Goal: Check status: Check status

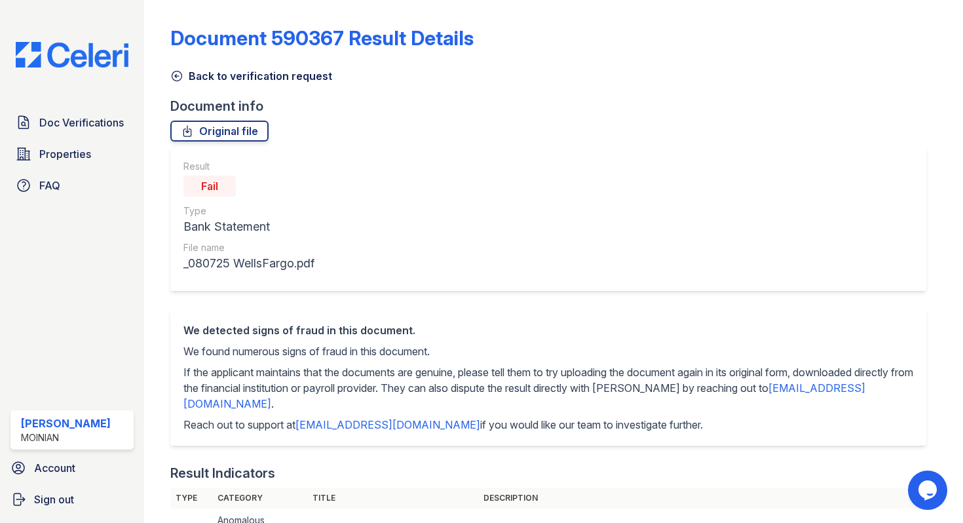
click at [171, 62] on div "Back to verification request" at bounding box center [553, 72] width 767 height 24
click at [173, 73] on icon at bounding box center [176, 75] width 13 height 13
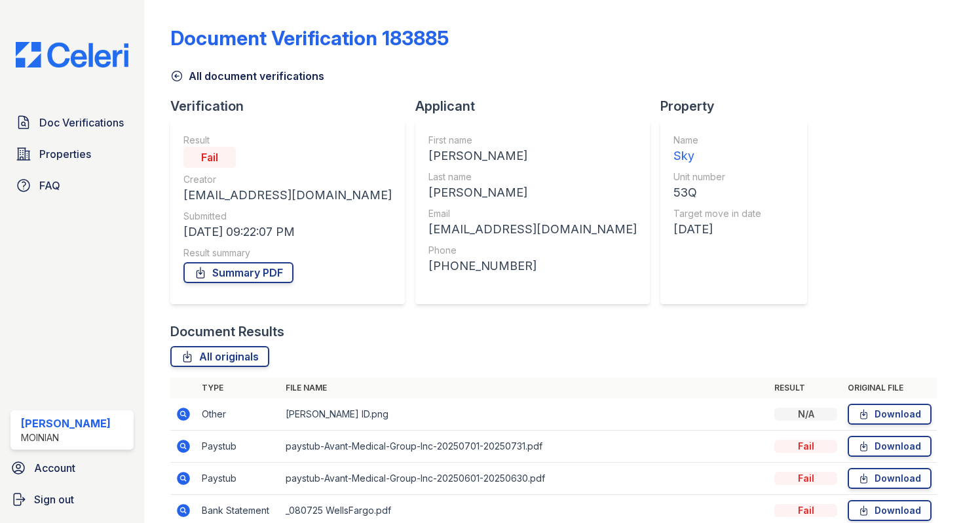
click at [173, 73] on icon at bounding box center [176, 75] width 13 height 13
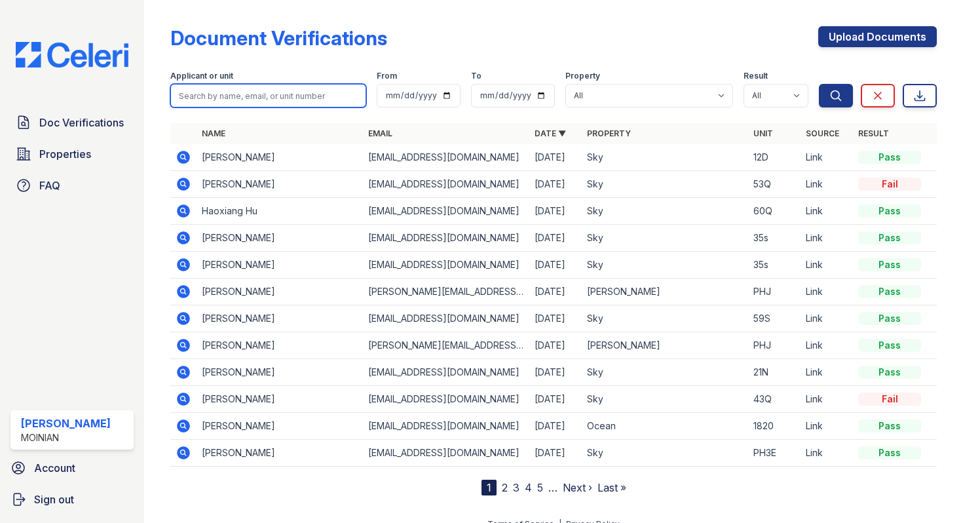
click at [252, 98] on input "search" at bounding box center [268, 96] width 196 height 24
click at [186, 154] on icon at bounding box center [183, 157] width 13 height 13
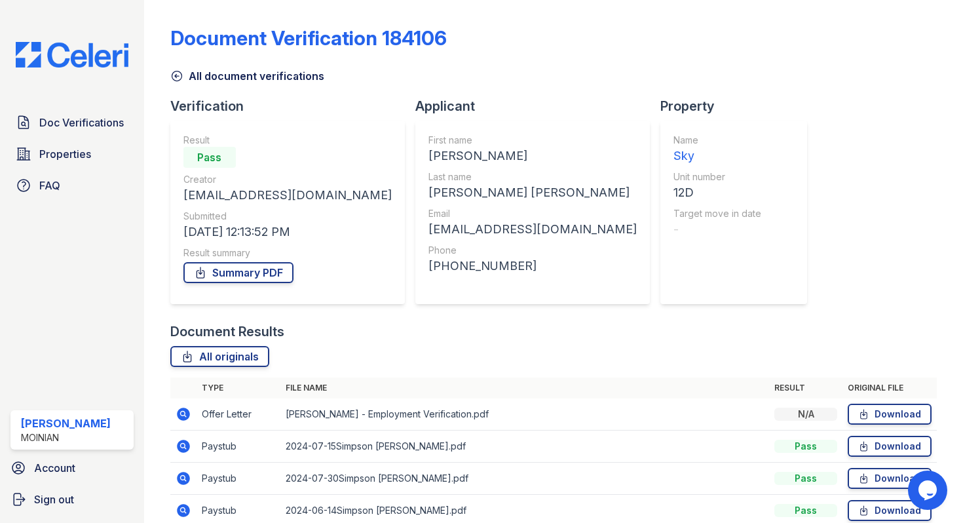
scroll to position [254, 0]
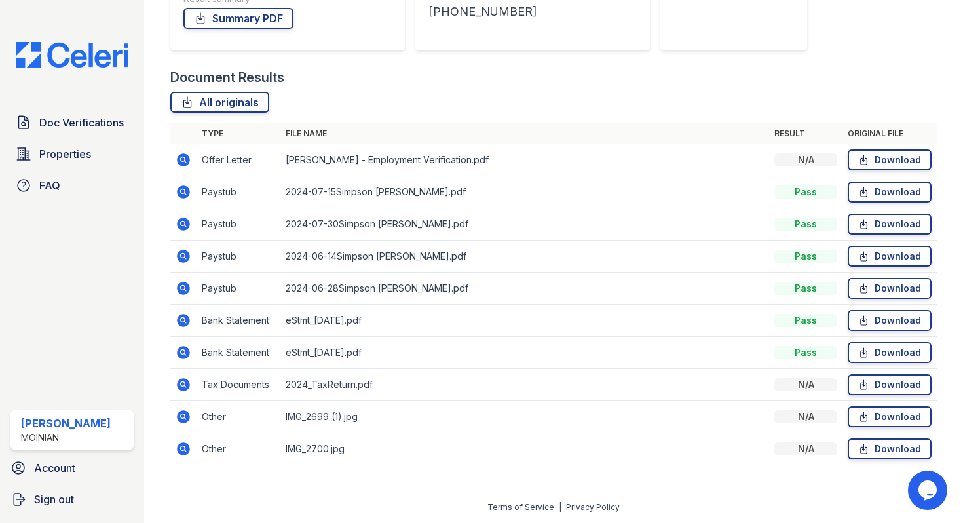
click at [182, 157] on icon at bounding box center [182, 158] width 3 height 3
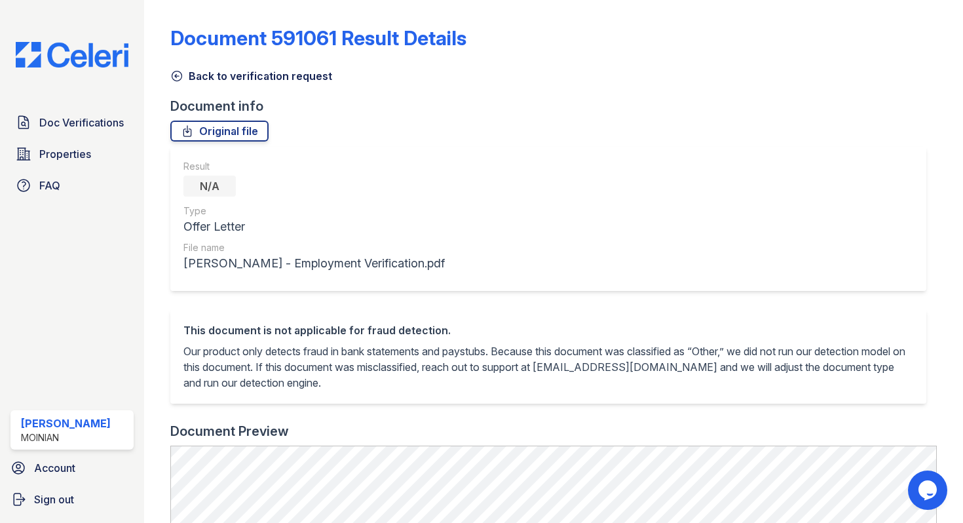
click at [177, 72] on icon at bounding box center [176, 75] width 13 height 13
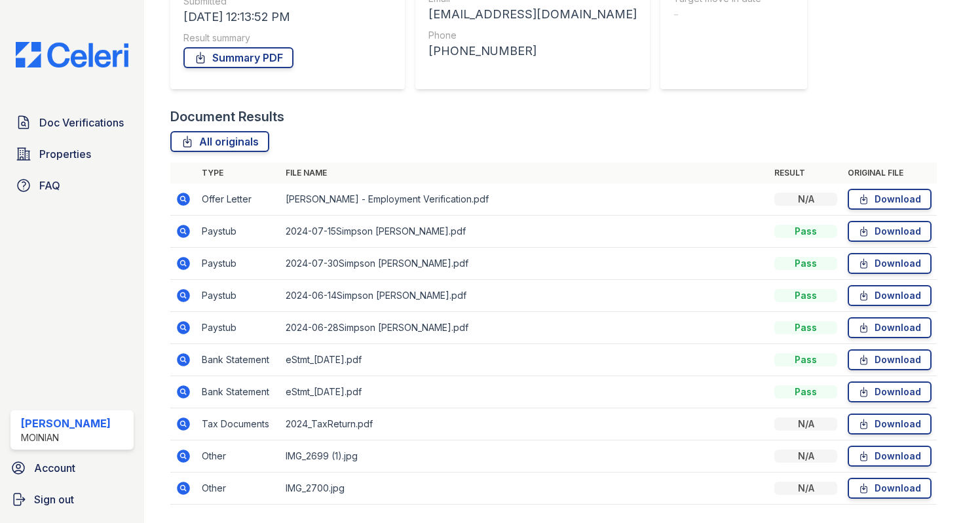
scroll to position [254, 0]
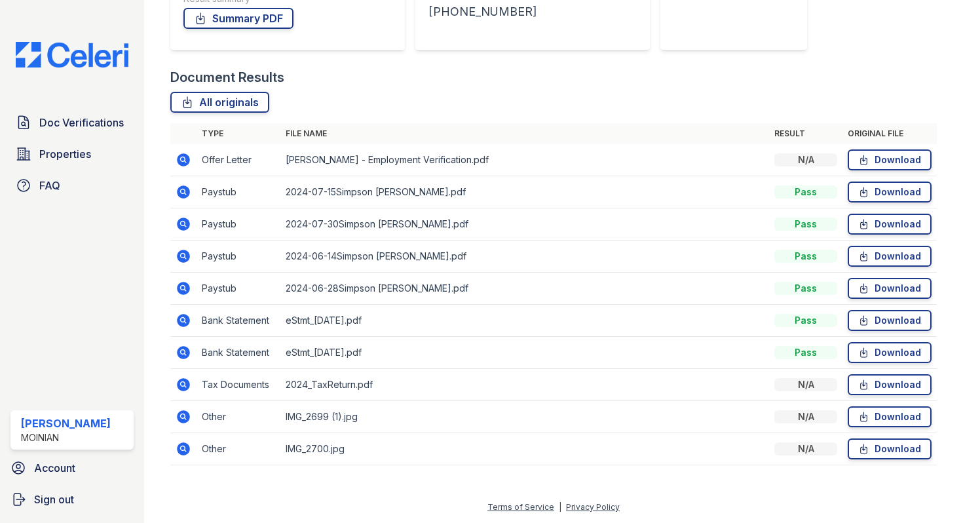
click at [185, 189] on icon at bounding box center [183, 191] width 13 height 13
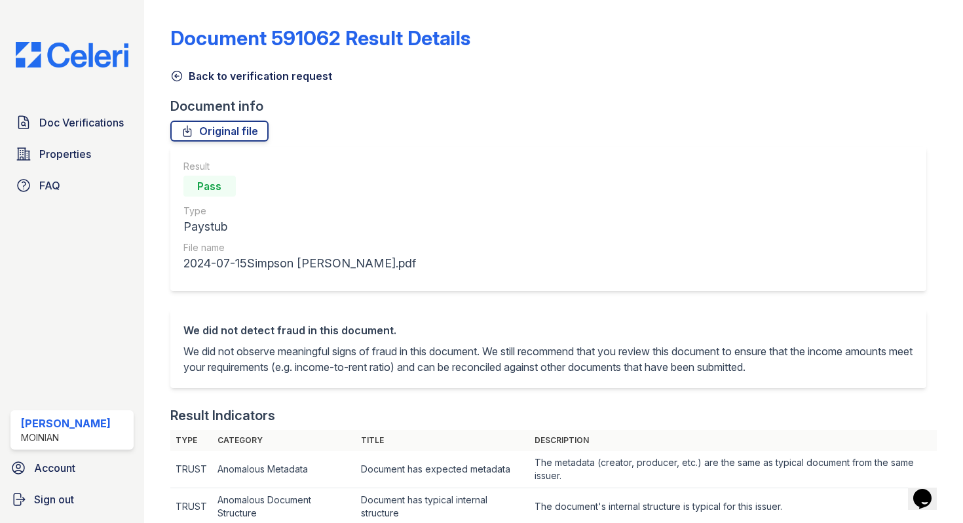
click at [174, 74] on icon at bounding box center [176, 75] width 13 height 13
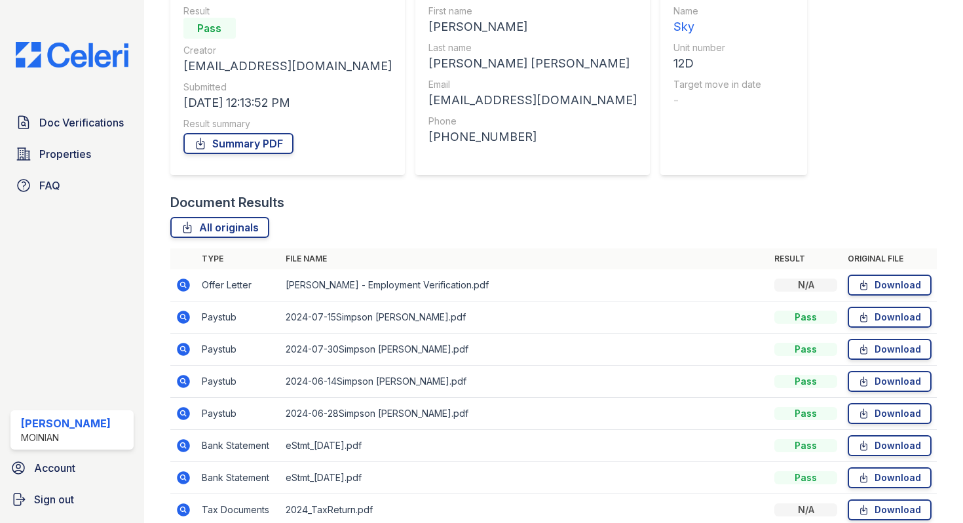
scroll to position [132, 0]
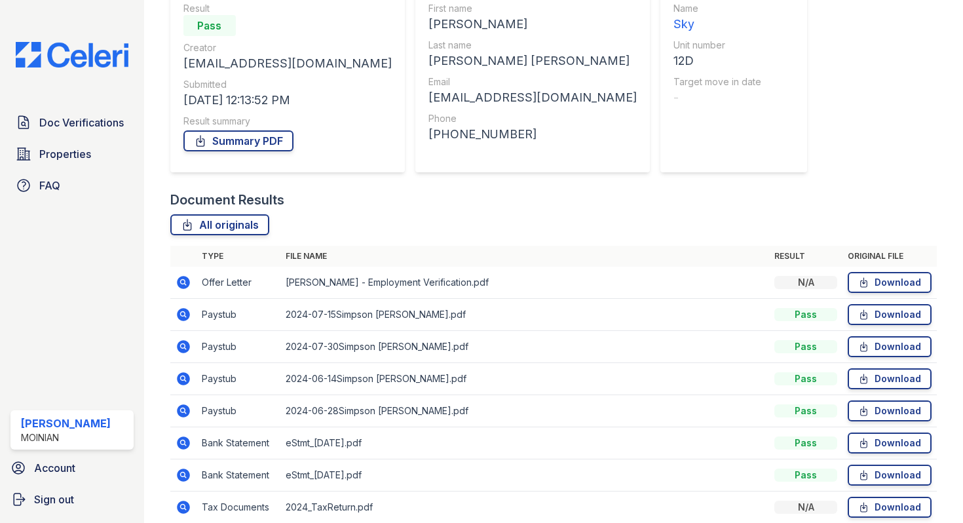
click at [180, 283] on icon at bounding box center [183, 282] width 13 height 13
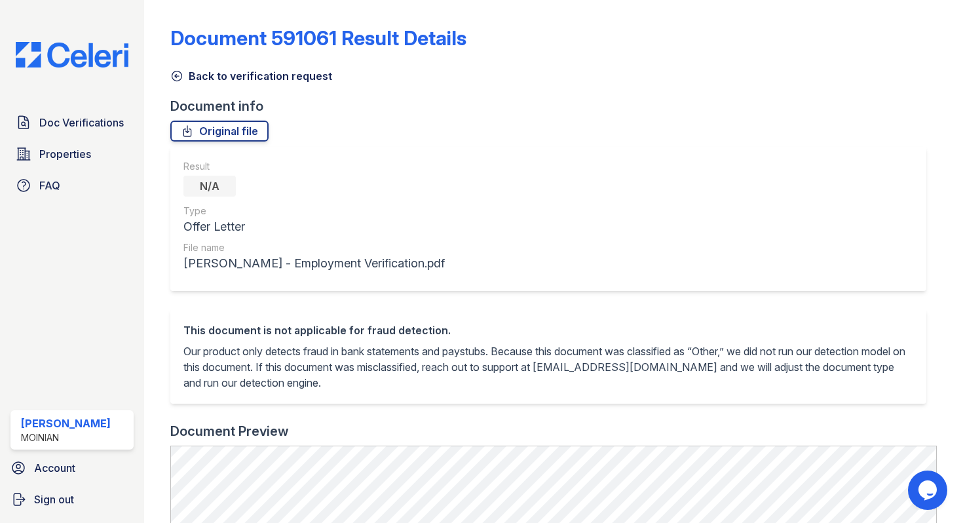
click at [176, 78] on icon at bounding box center [176, 75] width 13 height 13
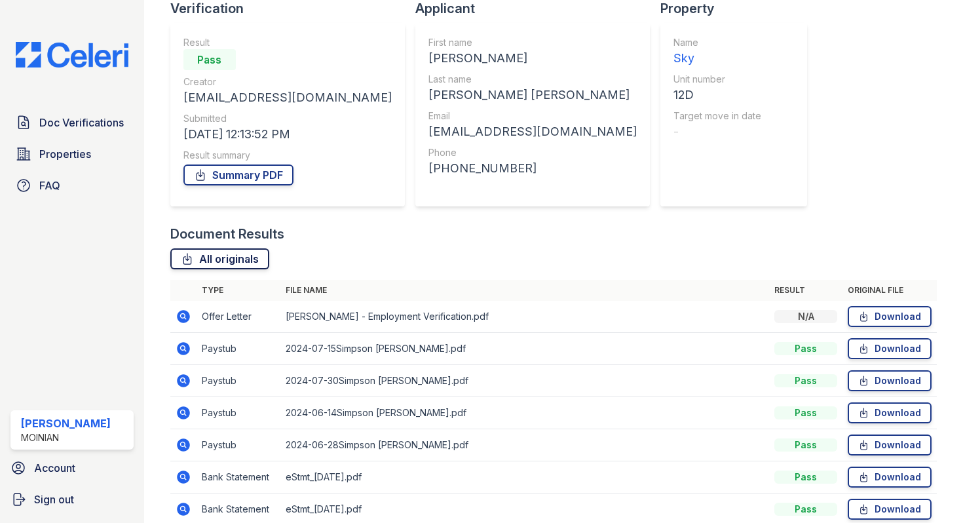
scroll to position [130, 0]
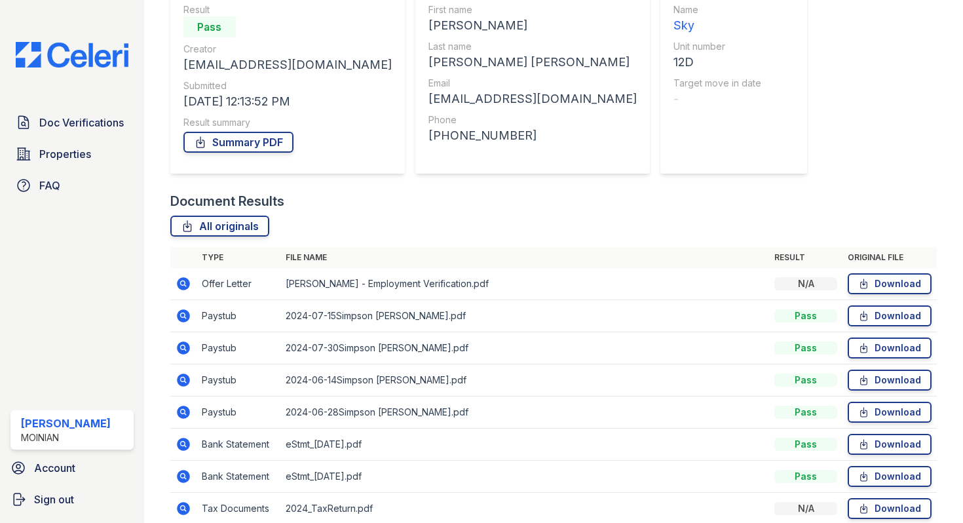
click at [181, 349] on icon at bounding box center [184, 348] width 16 height 16
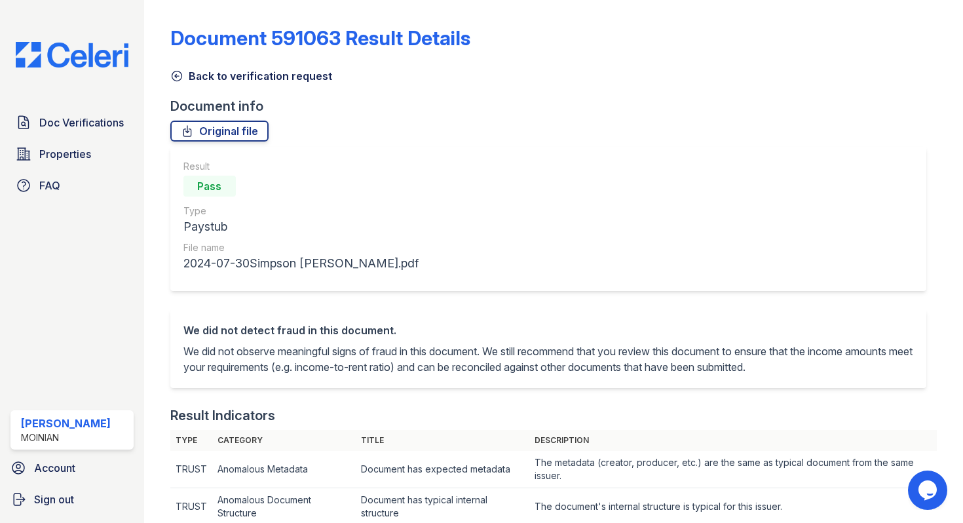
click at [178, 73] on icon at bounding box center [176, 75] width 13 height 13
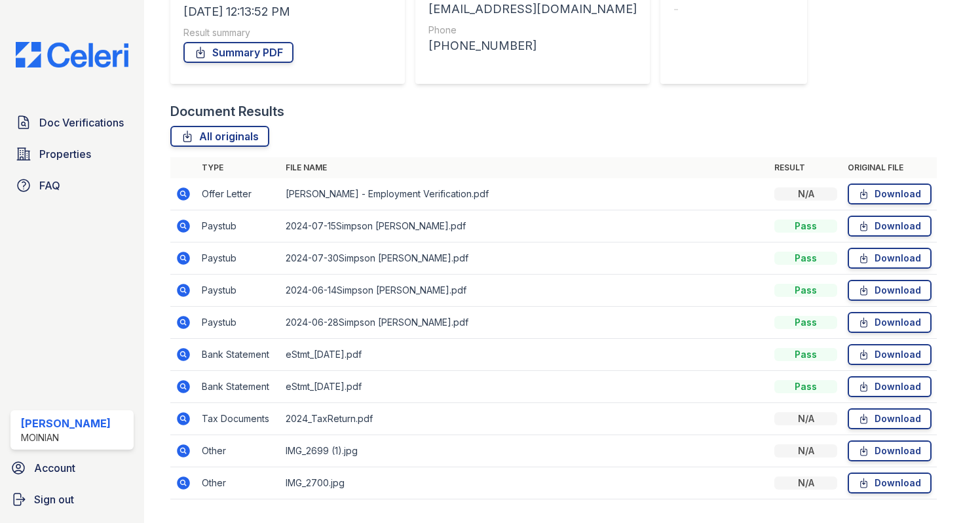
scroll to position [254, 0]
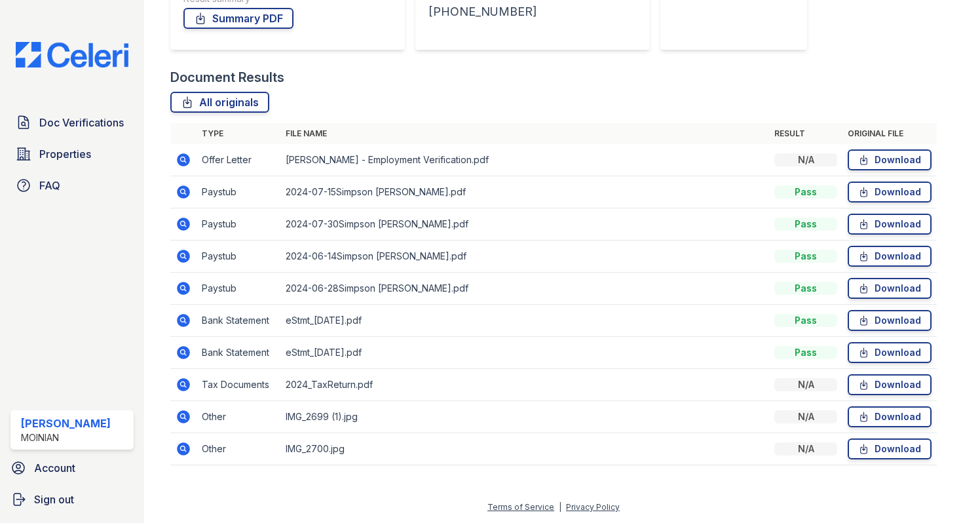
click at [186, 350] on icon at bounding box center [183, 352] width 13 height 13
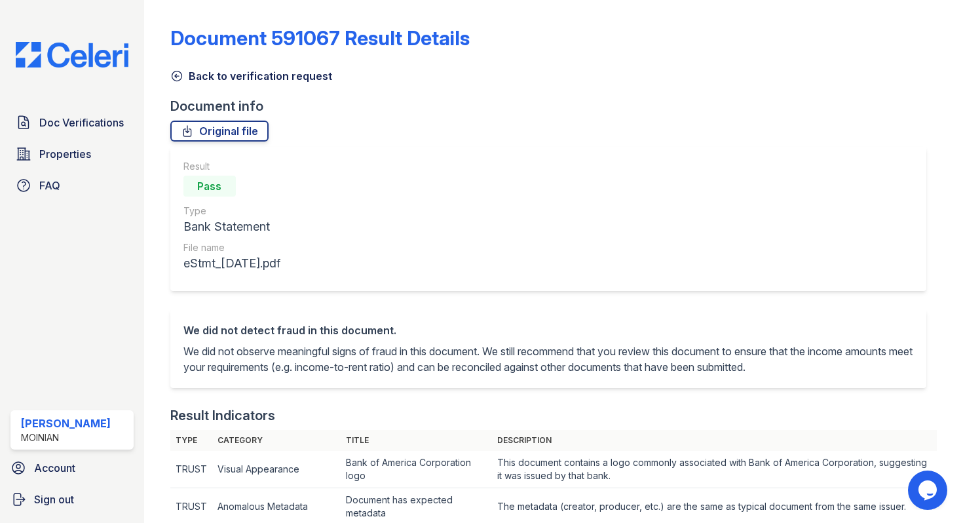
click at [181, 75] on icon at bounding box center [176, 75] width 13 height 13
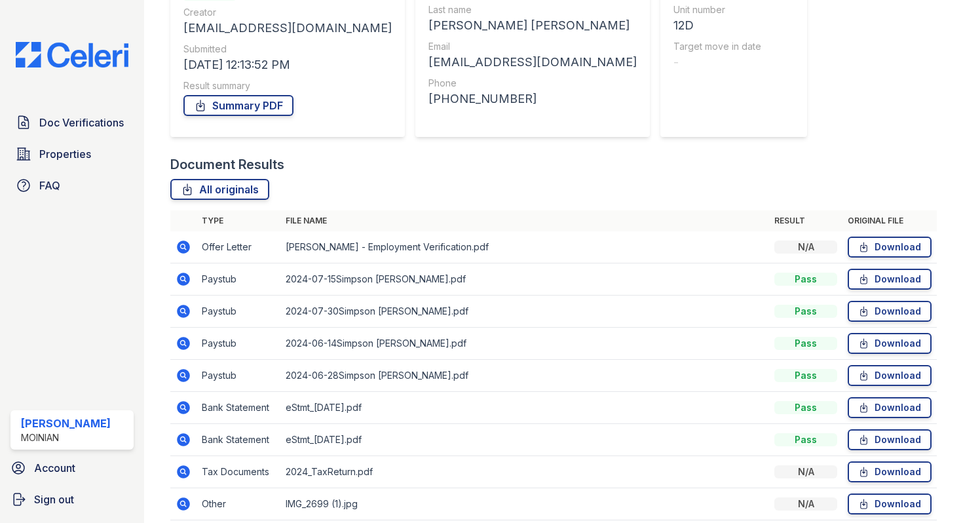
scroll to position [254, 0]
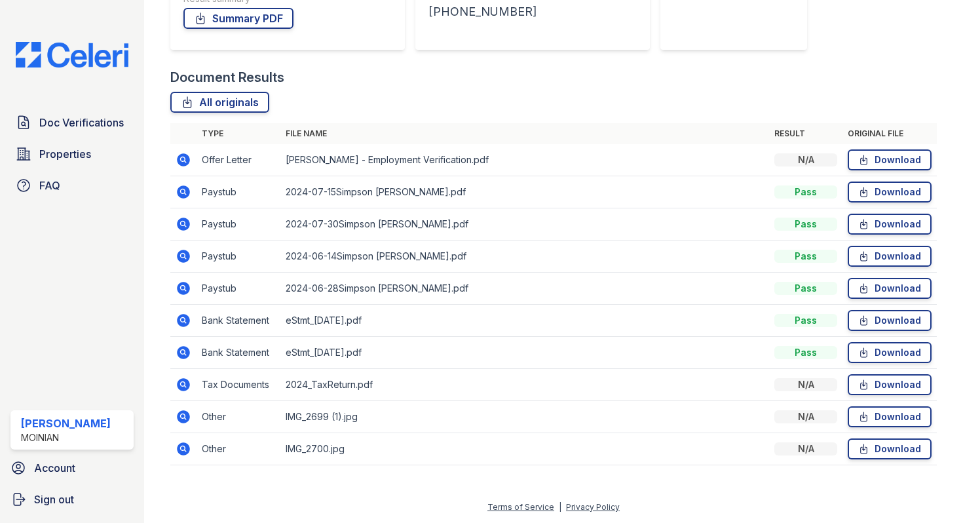
click at [185, 416] on icon at bounding box center [183, 416] width 13 height 13
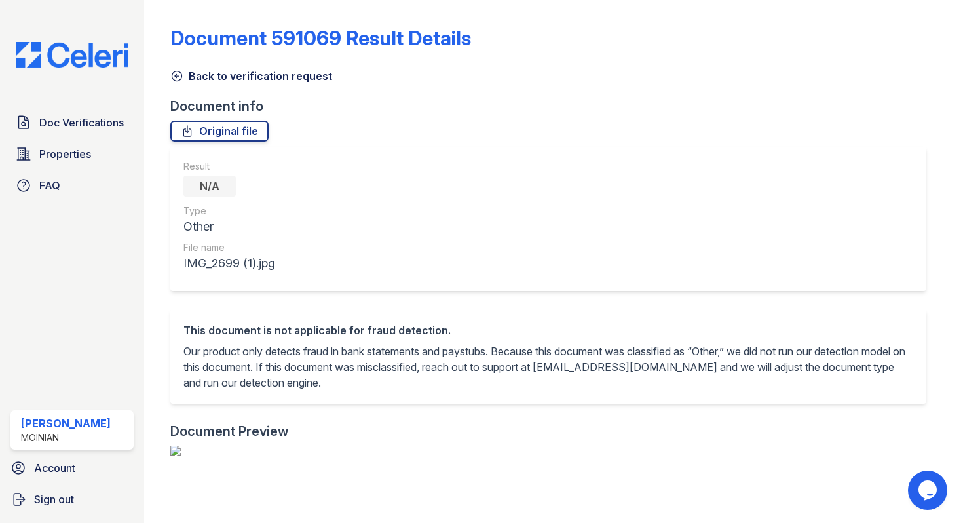
click at [176, 79] on icon at bounding box center [176, 75] width 13 height 13
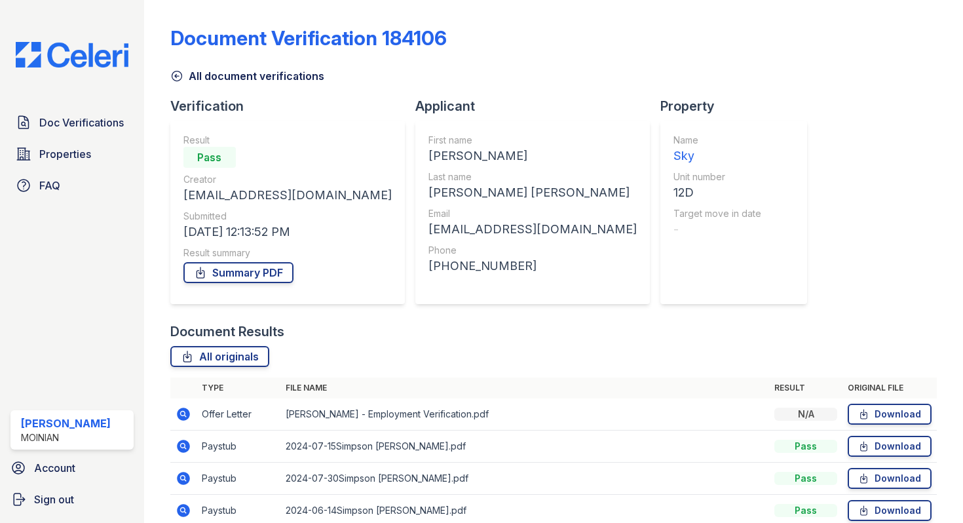
click at [180, 79] on icon at bounding box center [176, 75] width 13 height 13
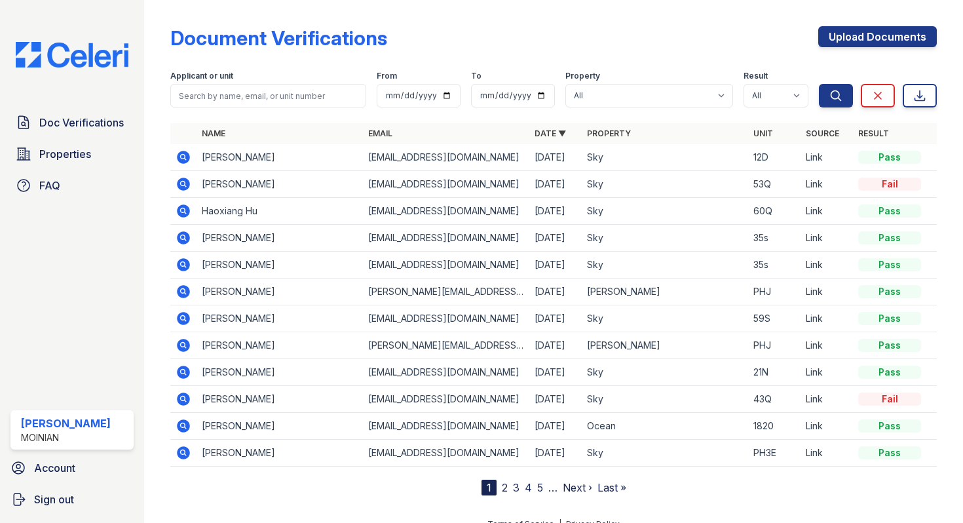
click at [505, 486] on link "2" at bounding box center [505, 487] width 6 height 13
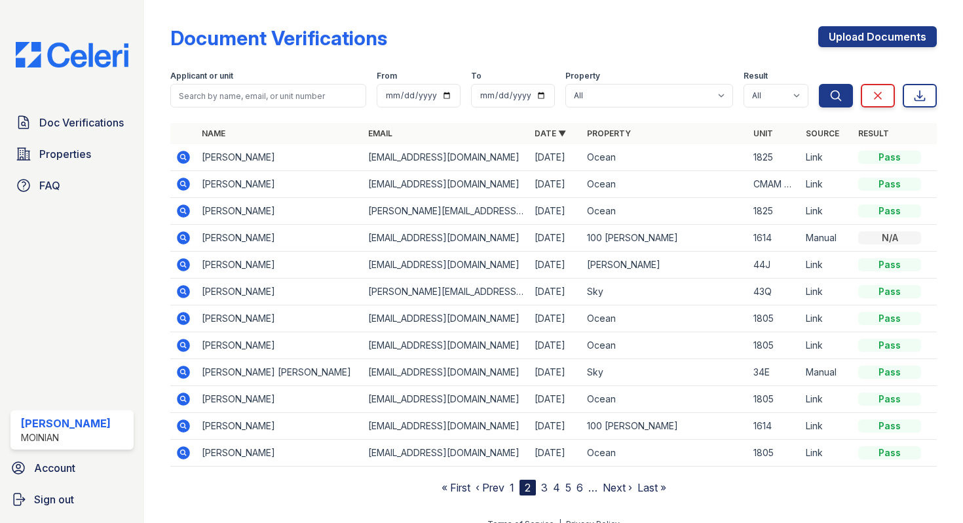
click at [512, 488] on link "1" at bounding box center [512, 487] width 5 height 13
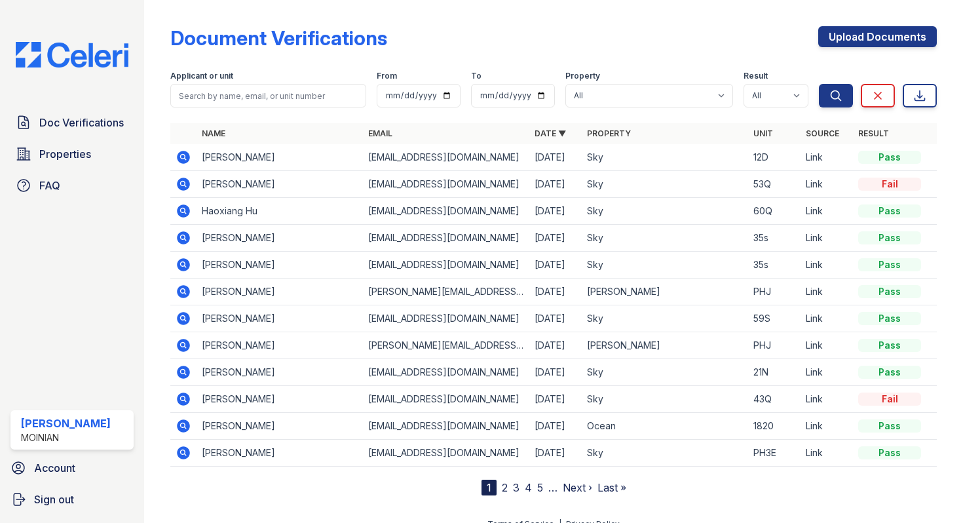
click at [185, 159] on icon at bounding box center [184, 157] width 16 height 16
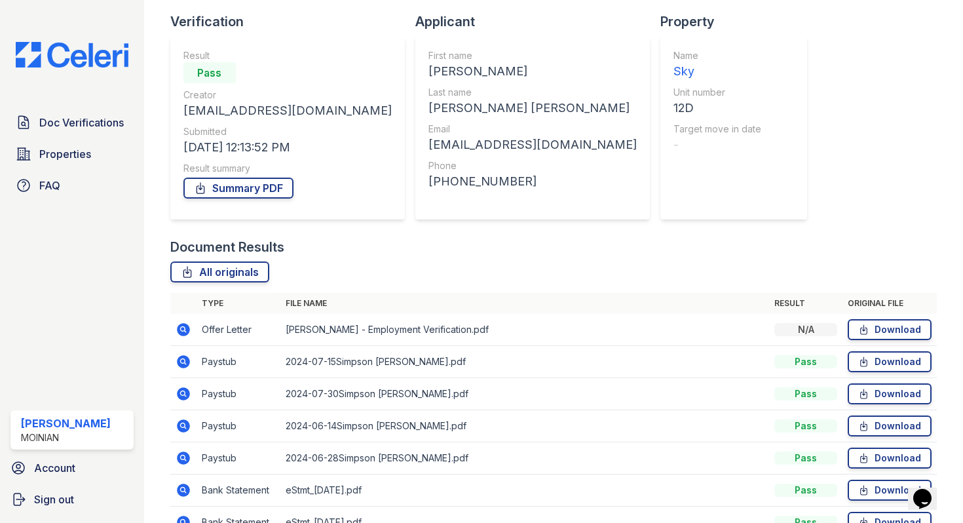
scroll to position [254, 0]
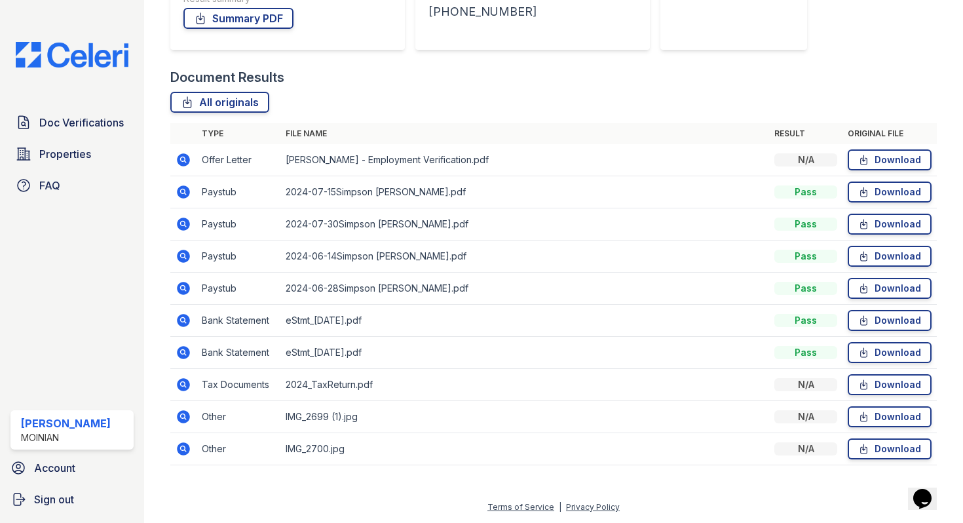
click at [193, 158] on td at bounding box center [183, 160] width 26 height 32
click at [184, 158] on icon at bounding box center [184, 160] width 16 height 16
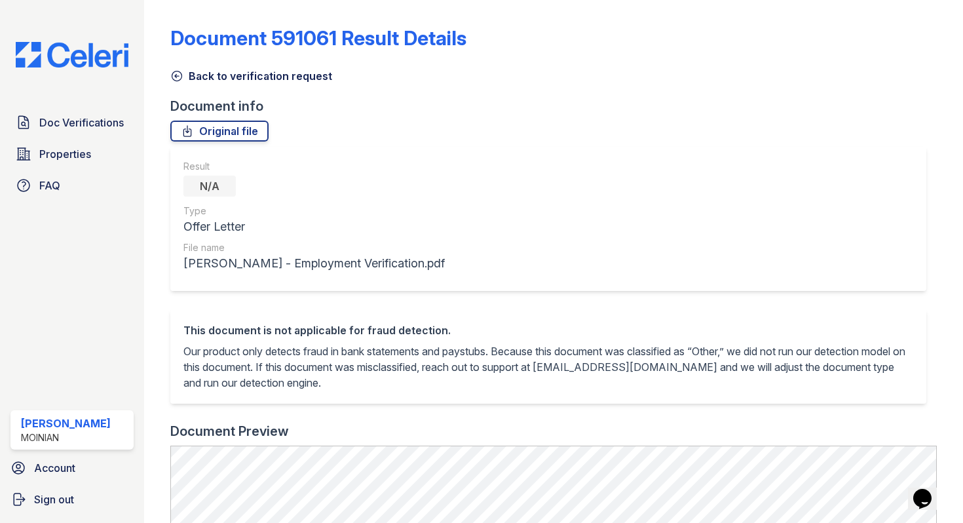
click at [171, 71] on icon at bounding box center [176, 75] width 13 height 13
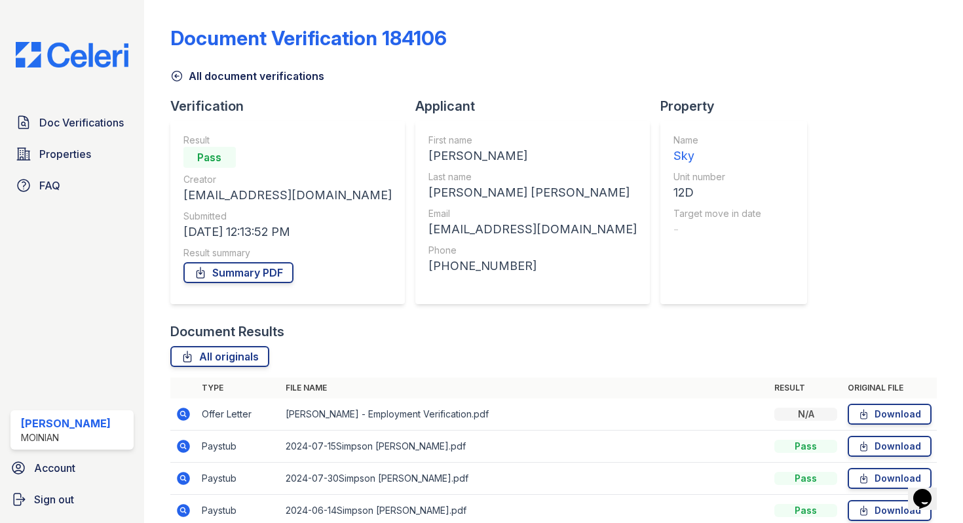
click at [179, 81] on icon at bounding box center [176, 75] width 13 height 13
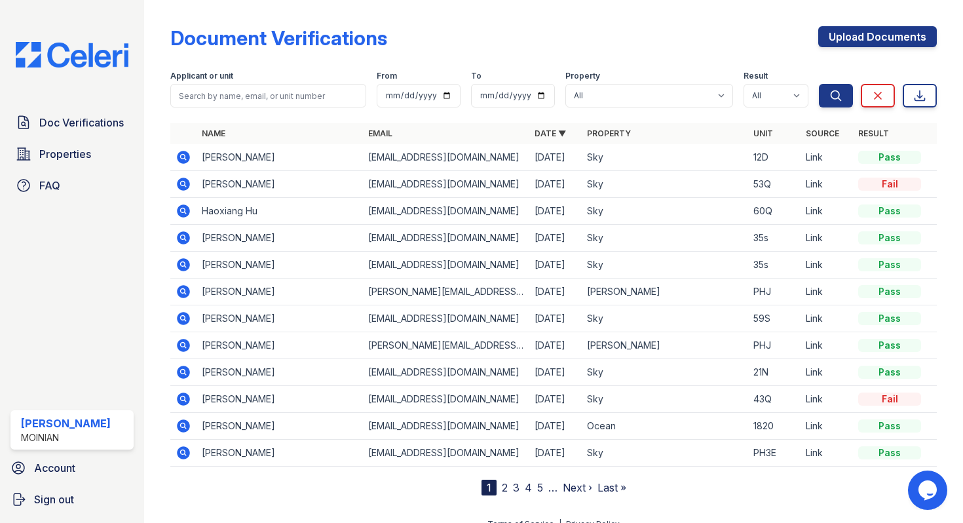
click at [184, 153] on icon at bounding box center [183, 157] width 13 height 13
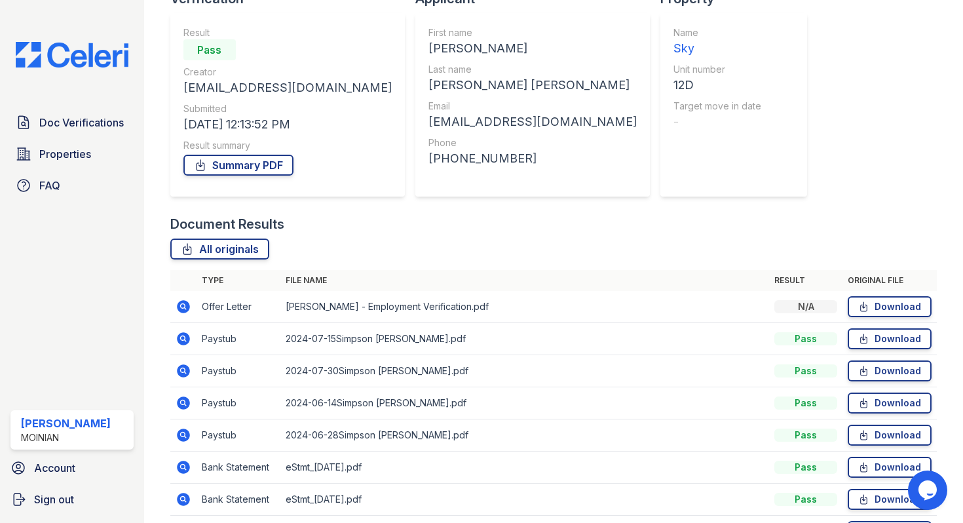
scroll to position [254, 0]
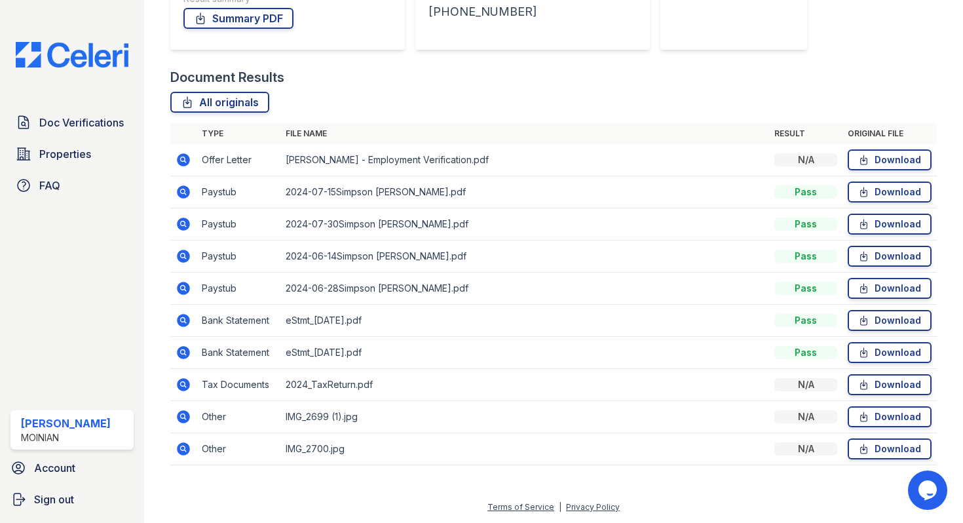
click at [185, 321] on icon at bounding box center [183, 320] width 13 height 13
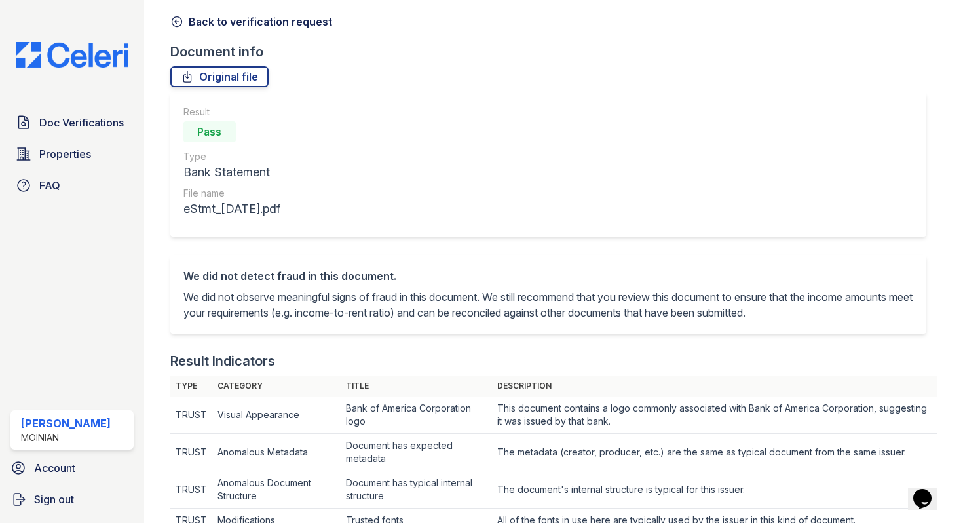
scroll to position [21, 0]
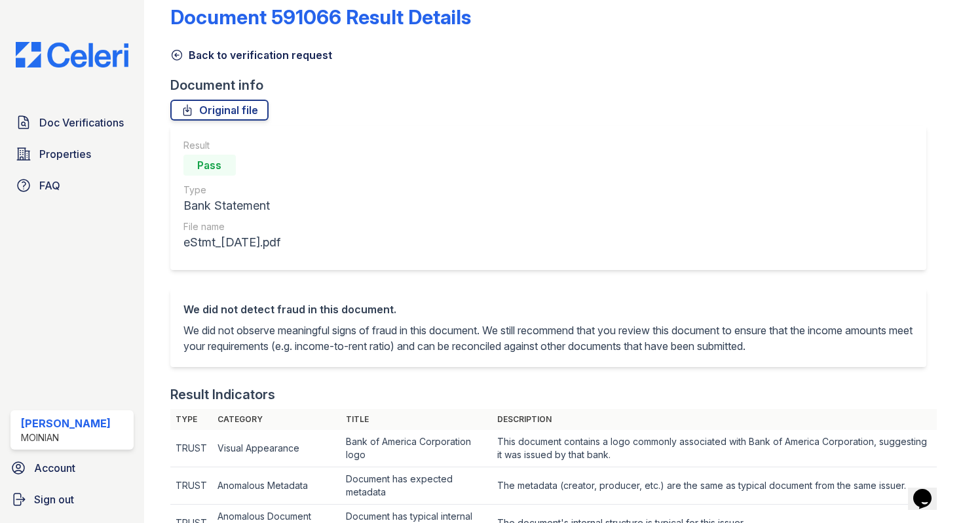
click at [176, 51] on icon at bounding box center [176, 55] width 13 height 13
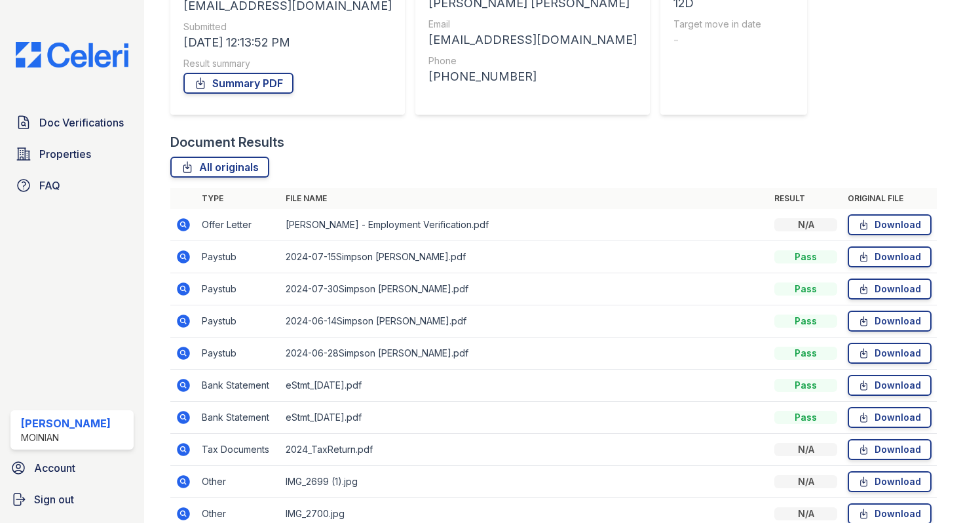
scroll to position [218, 0]
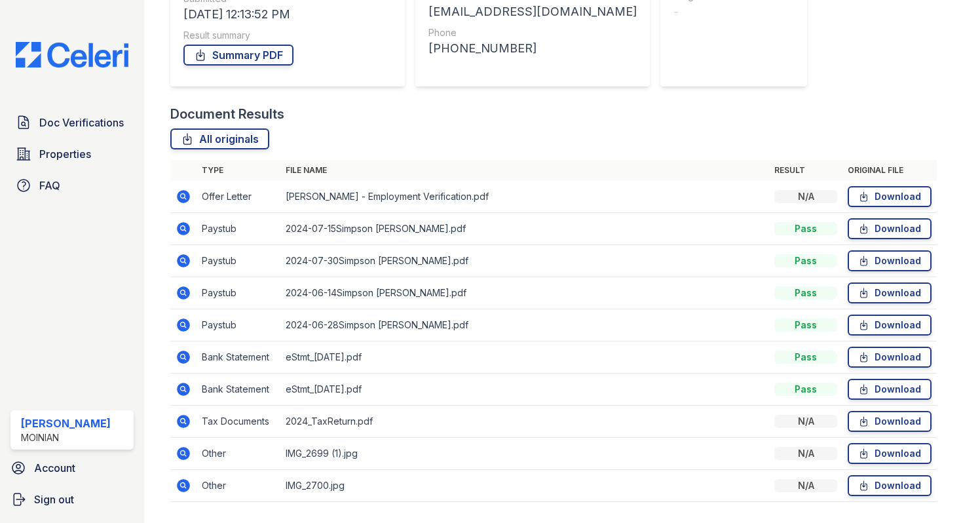
click at [185, 389] on icon at bounding box center [183, 389] width 13 height 13
